Goal: Task Accomplishment & Management: Use online tool/utility

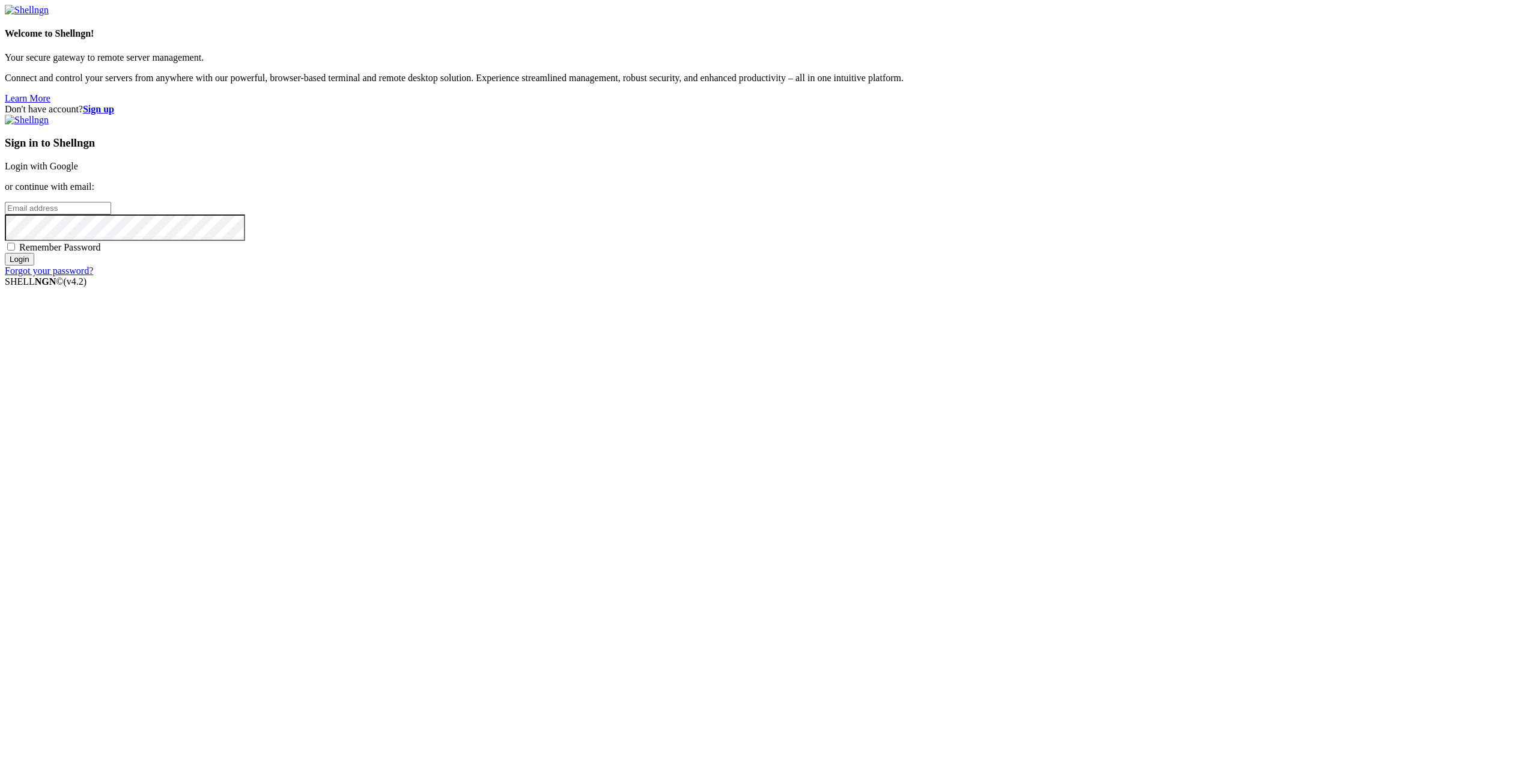
type input "[EMAIL_ADDRESS][DOMAIN_NAME]"
click at [34, 266] on input "Login" at bounding box center [19, 259] width 29 height 13
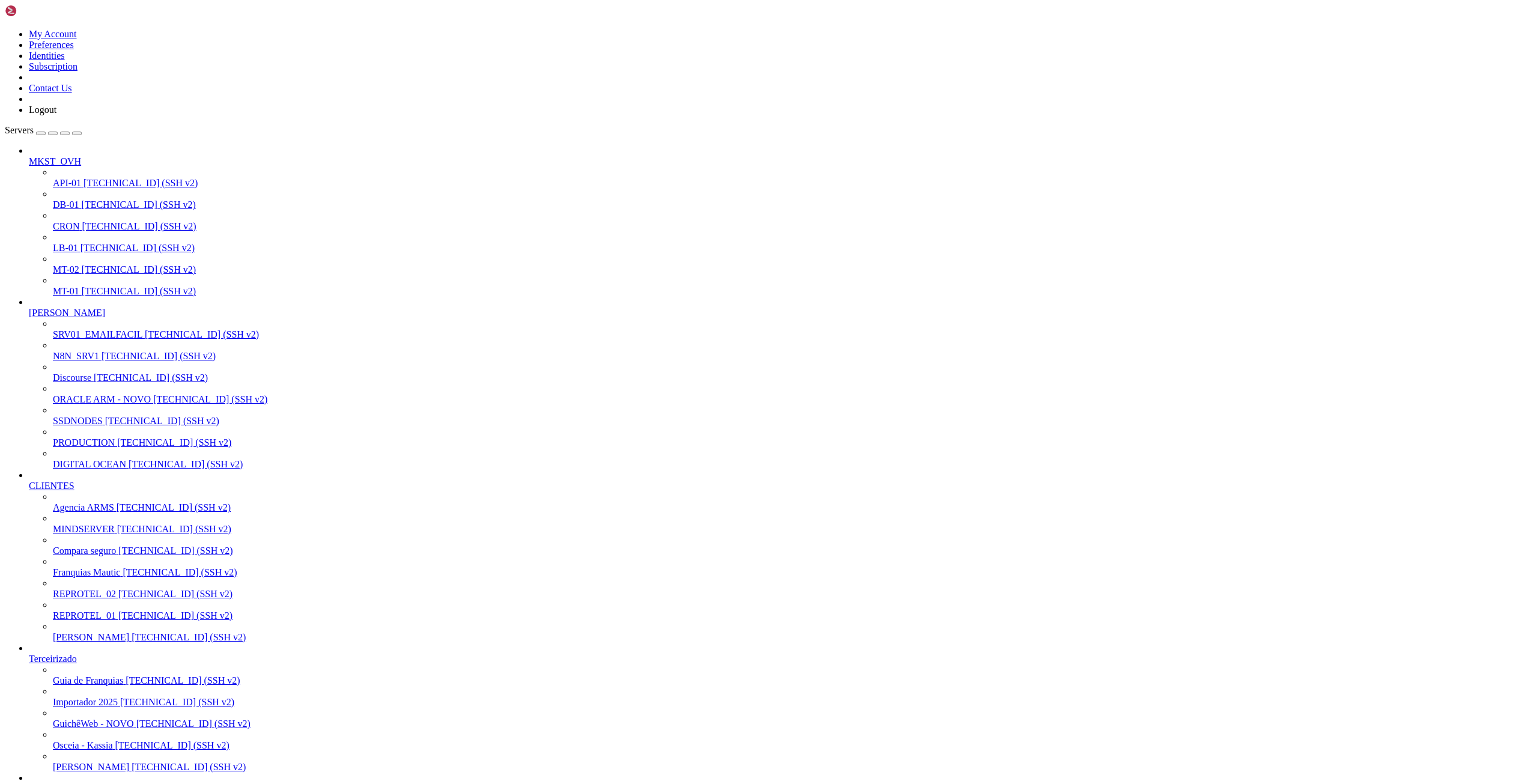
click at [101, 361] on span "[TECHNICAL_ID] (SSH v2)" at bounding box center [158, 356] width 114 height 11
